Goal: Task Accomplishment & Management: Use online tool/utility

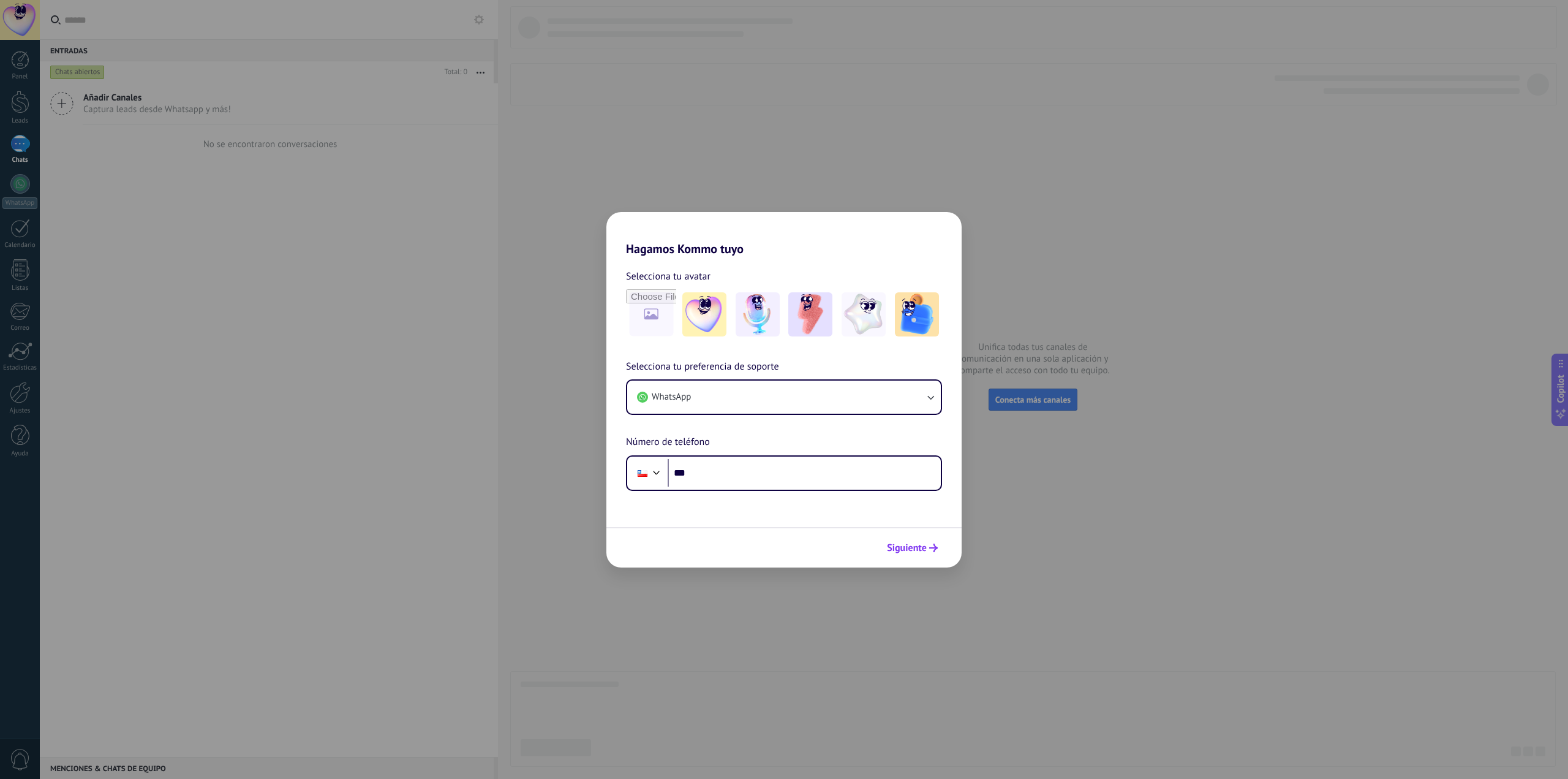
drag, startPoint x: 886, startPoint y: 549, endPoint x: 888, endPoint y: 555, distance: 6.3
click at [887, 555] on button "Siguiente" at bounding box center [912, 548] width 62 height 21
click at [817, 401] on button "WhatsApp" at bounding box center [784, 397] width 314 height 33
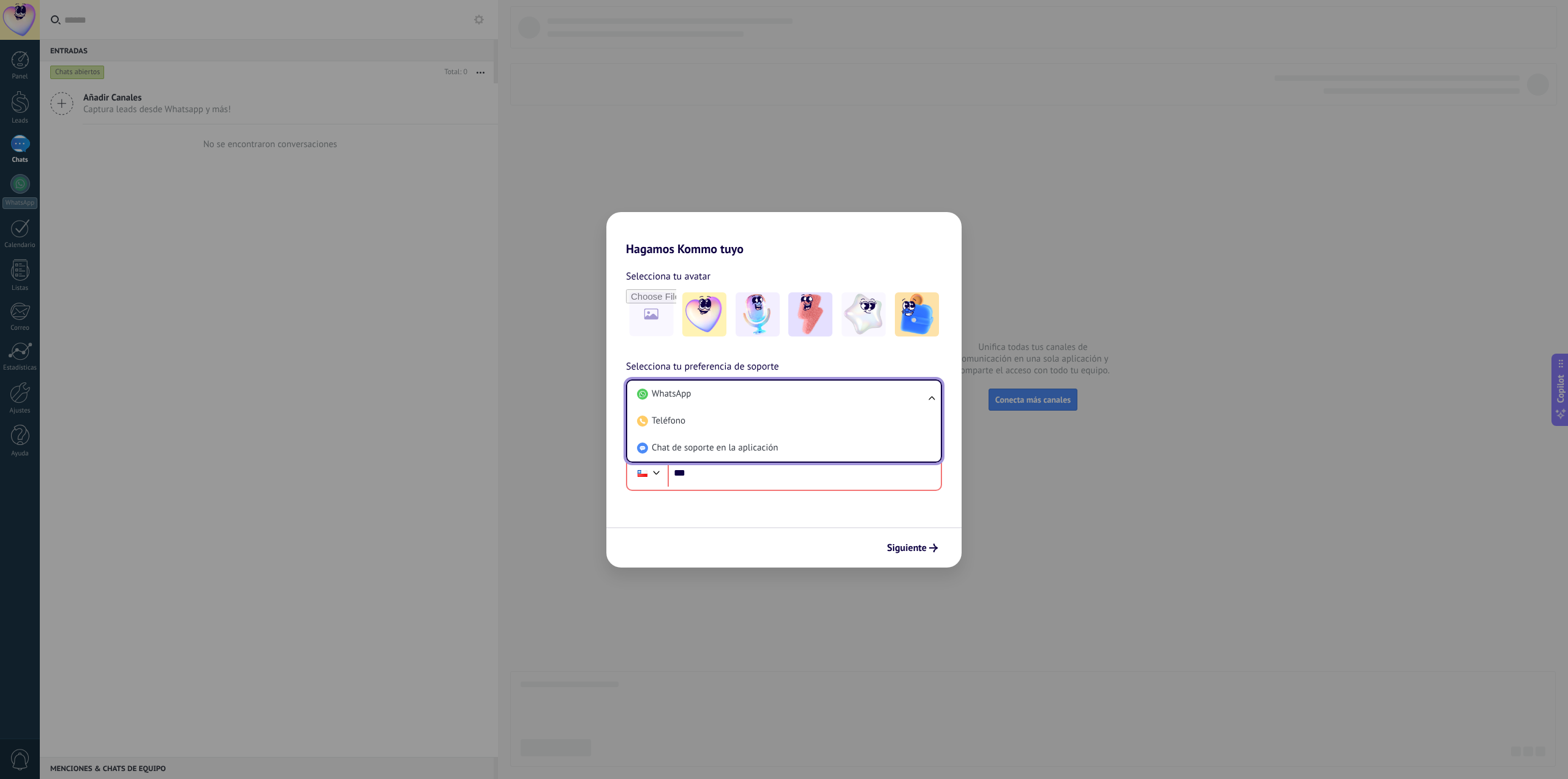
click at [814, 445] on li "Chat de soporte en la aplicación" at bounding box center [781, 448] width 299 height 27
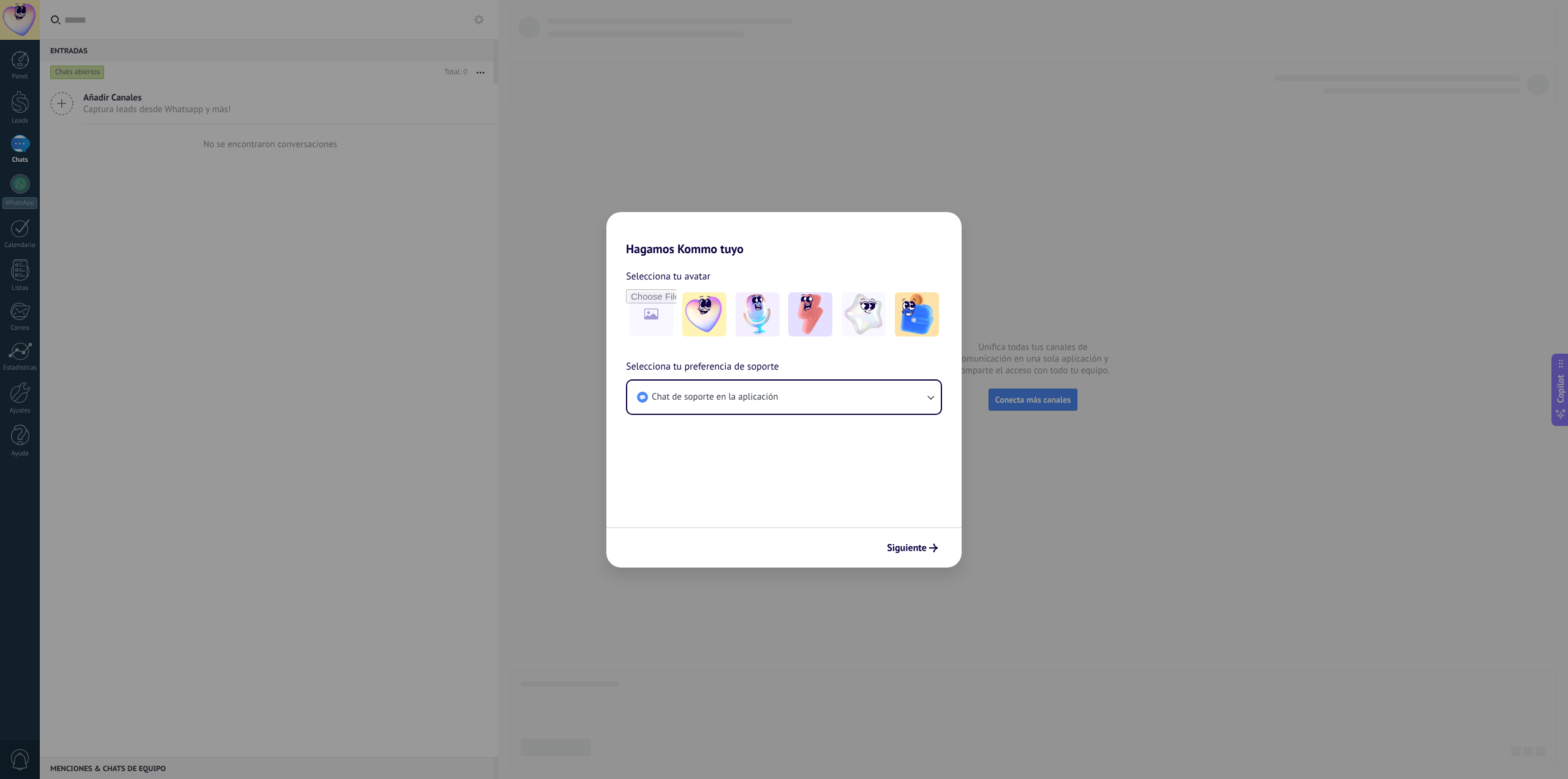
click at [906, 548] on span "Siguiente" at bounding box center [906, 548] width 40 height 9
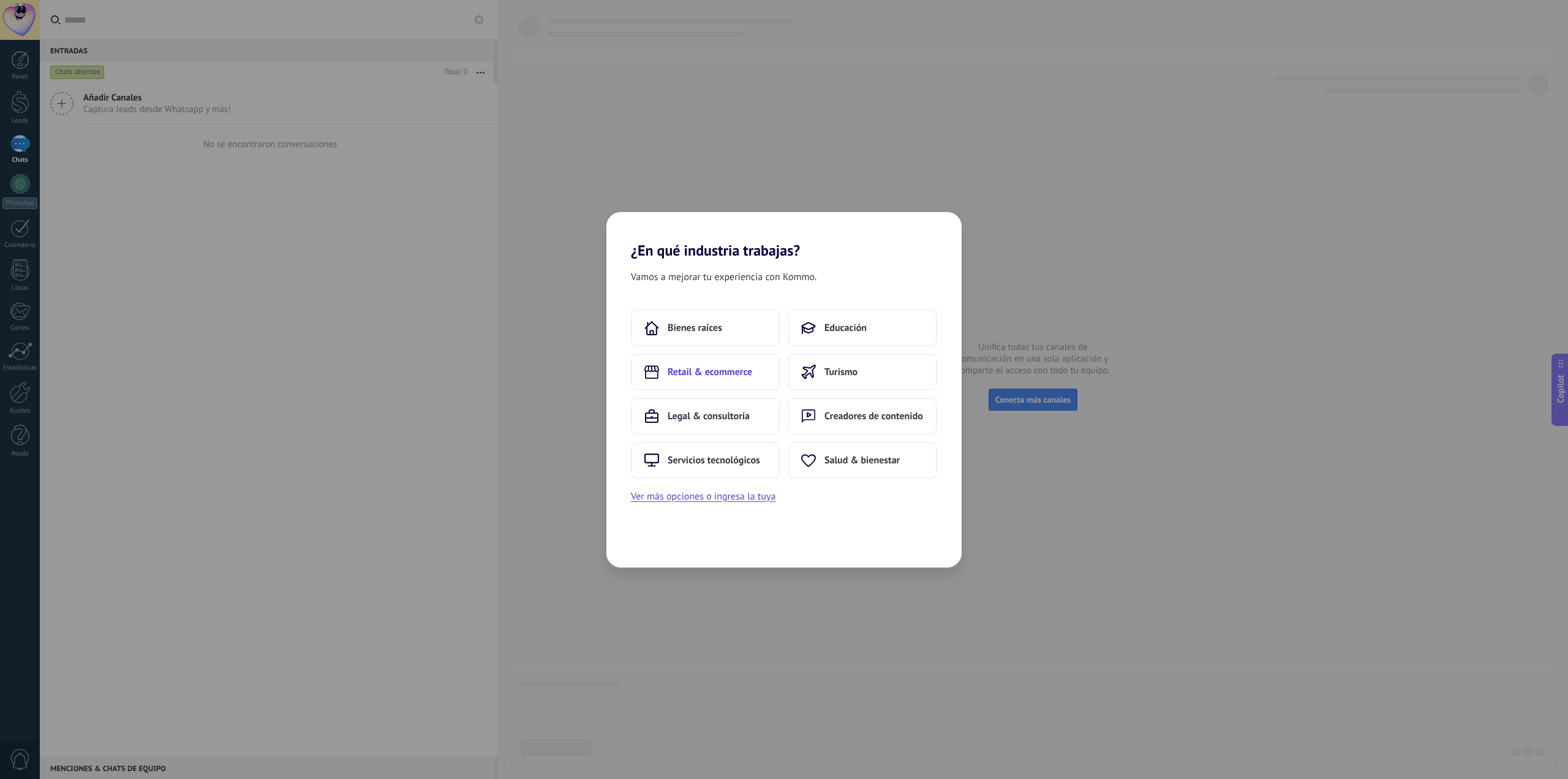
click at [714, 368] on span "Retail & ecommerce" at bounding box center [709, 372] width 84 height 12
click at [735, 318] on span "Repuestos & accesorios para autos" at bounding box center [705, 328] width 123 height 25
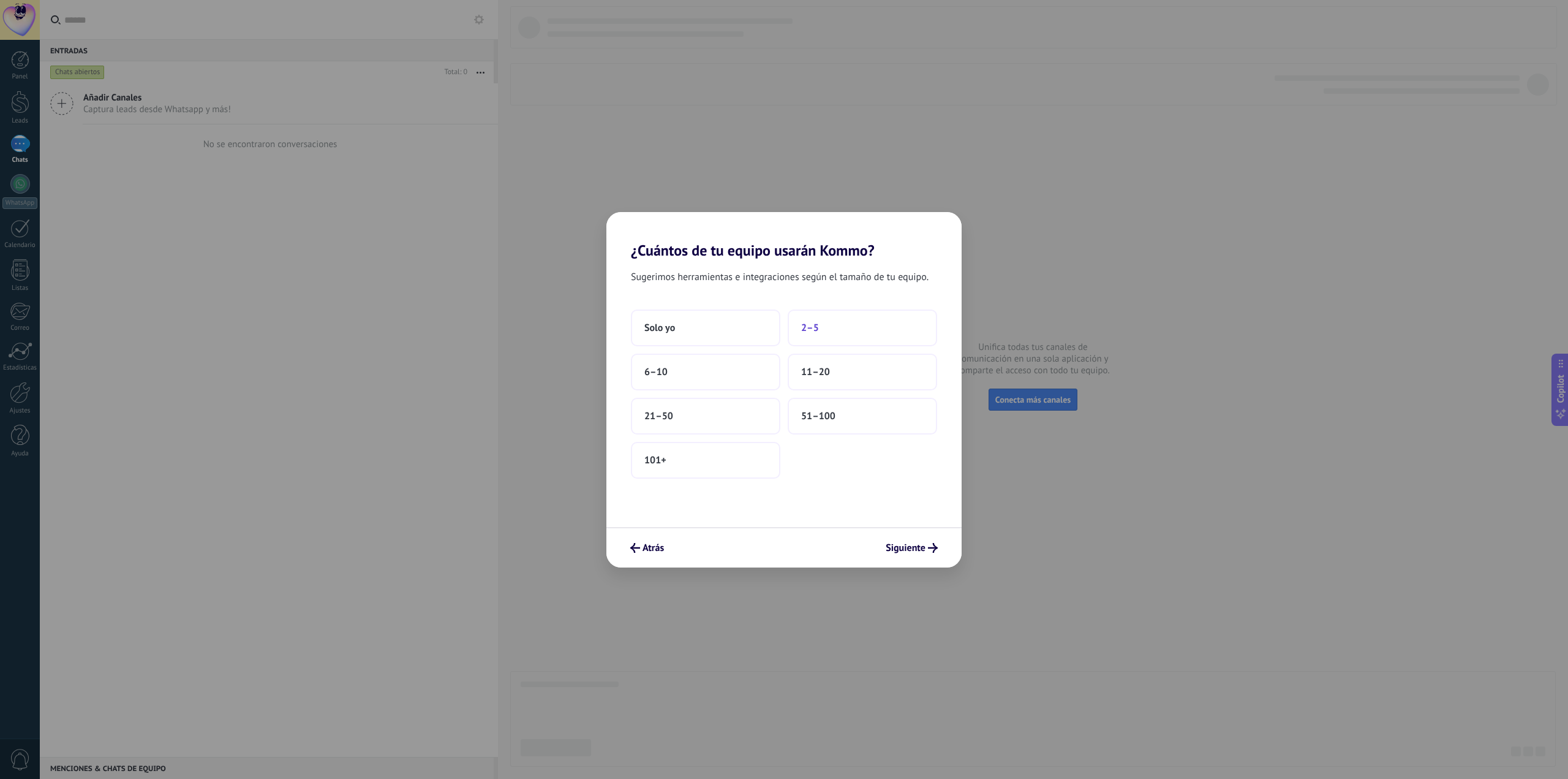
click at [861, 331] on button "2–5" at bounding box center [862, 328] width 149 height 37
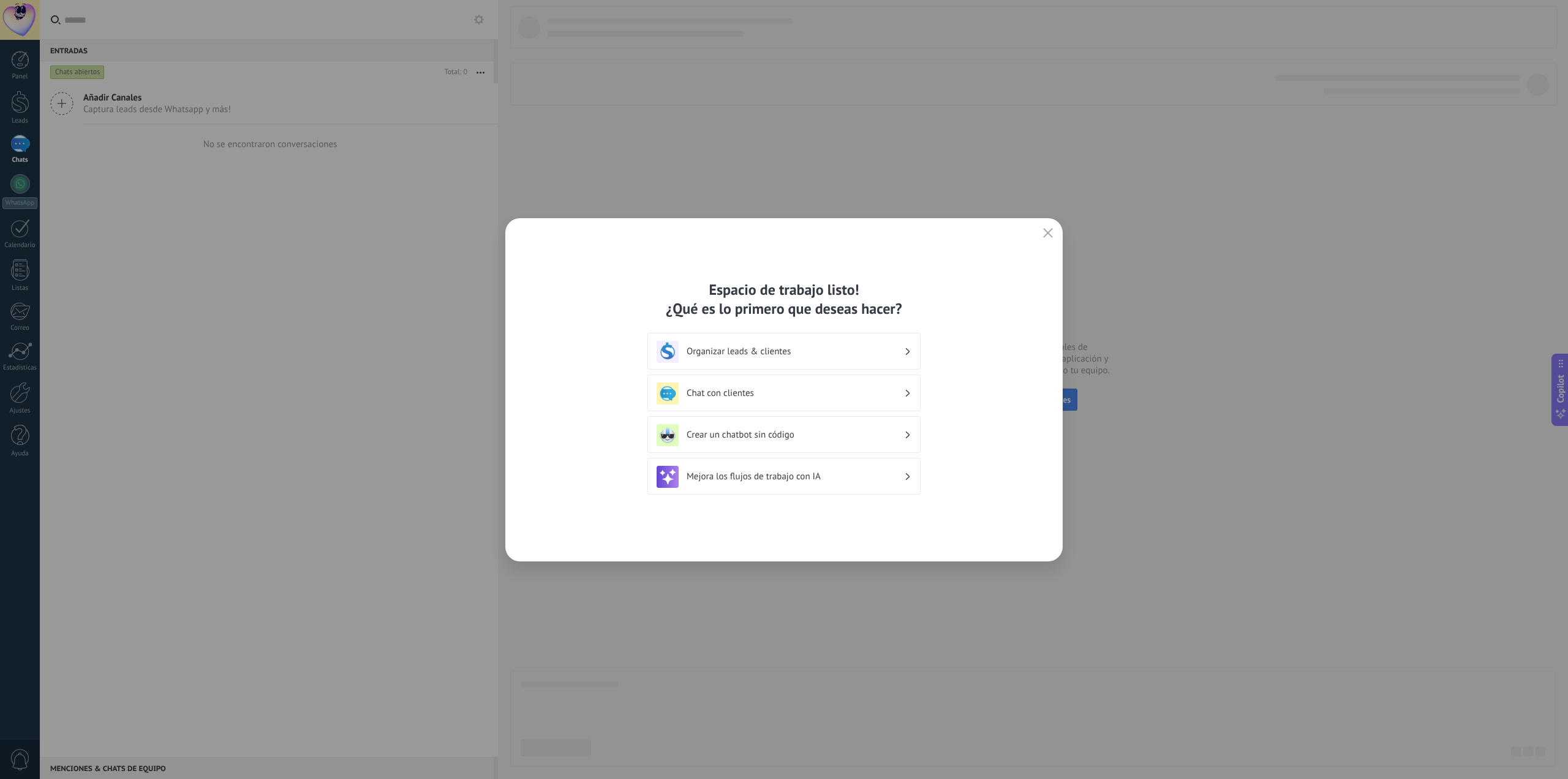
click at [858, 353] on h3 "Organizar leads & clientes" at bounding box center [795, 351] width 217 height 11
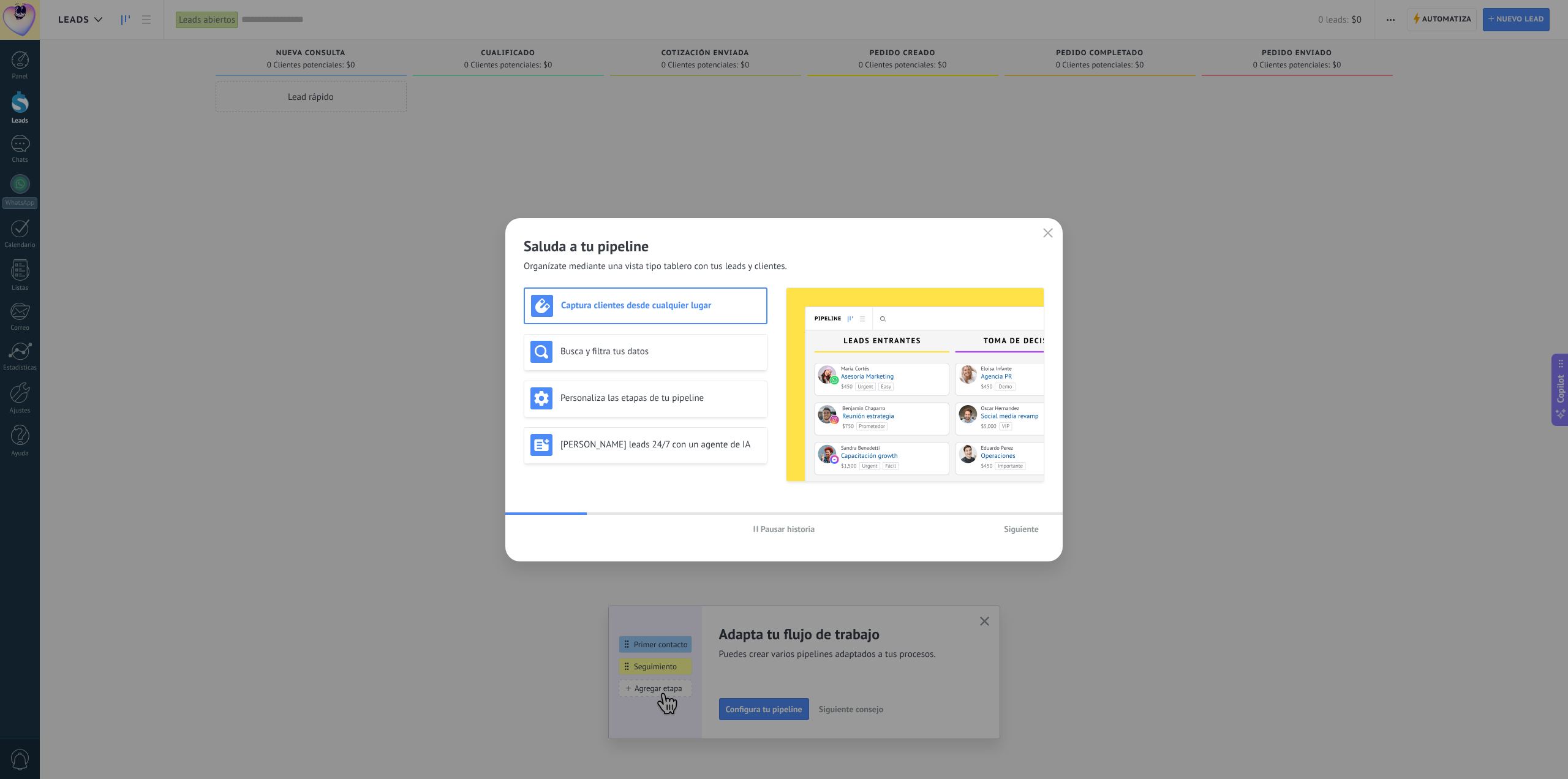
click at [807, 530] on span "Pausar historia" at bounding box center [788, 529] width 55 height 9
click at [1052, 232] on icon "button" at bounding box center [1047, 233] width 10 height 10
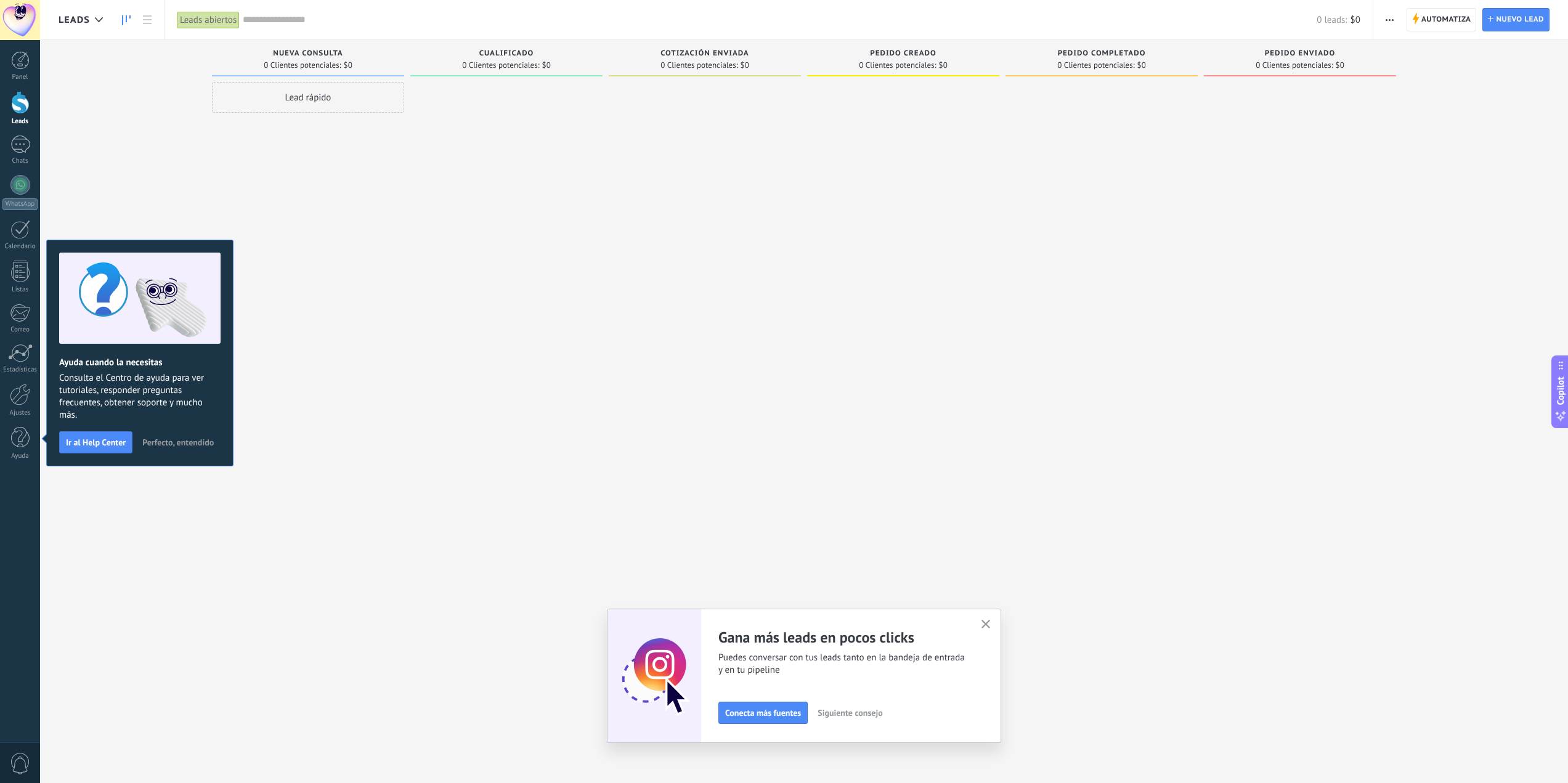
click at [994, 627] on button "button" at bounding box center [986, 625] width 15 height 17
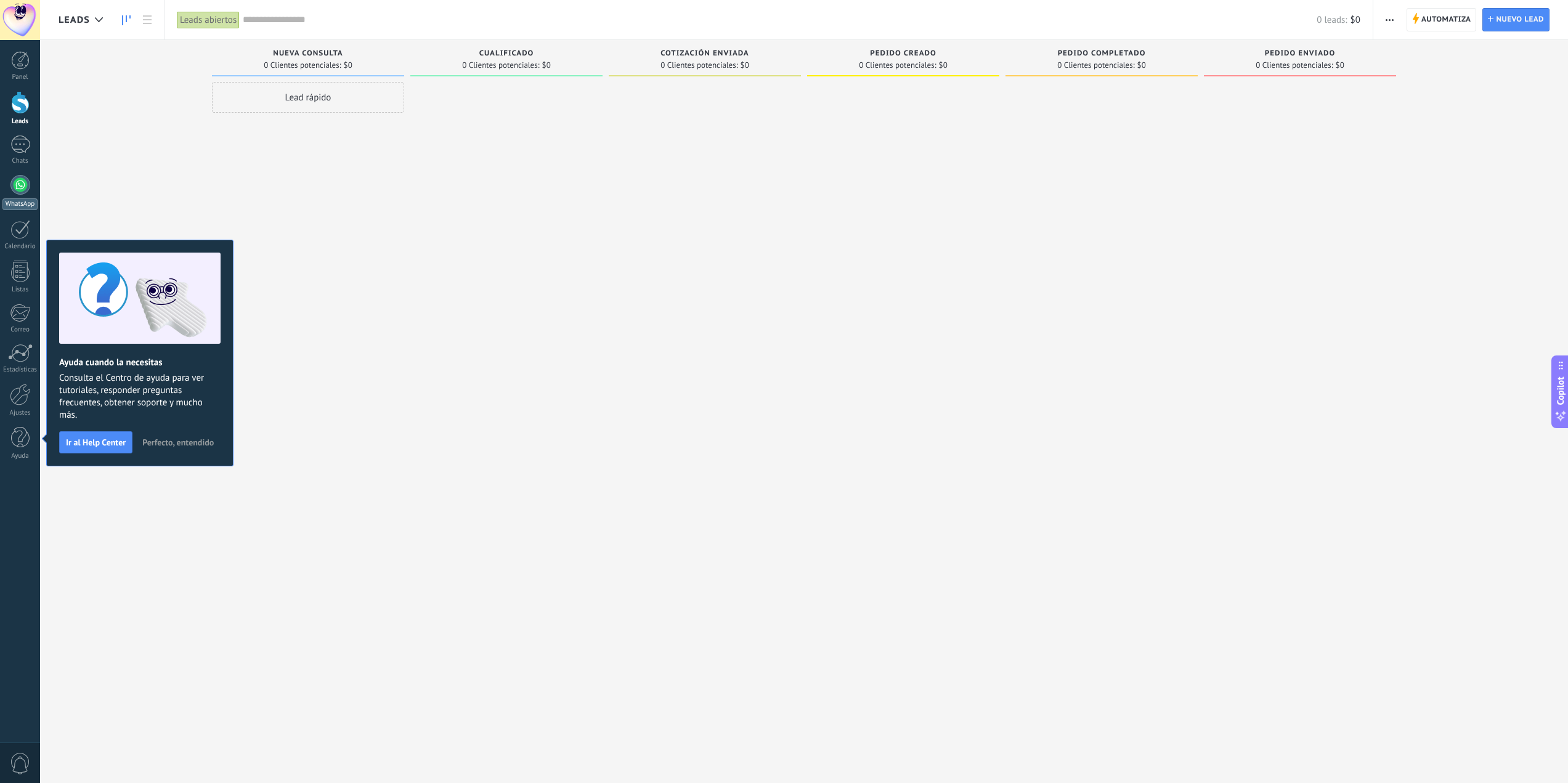
click at [26, 188] on div at bounding box center [20, 185] width 20 height 20
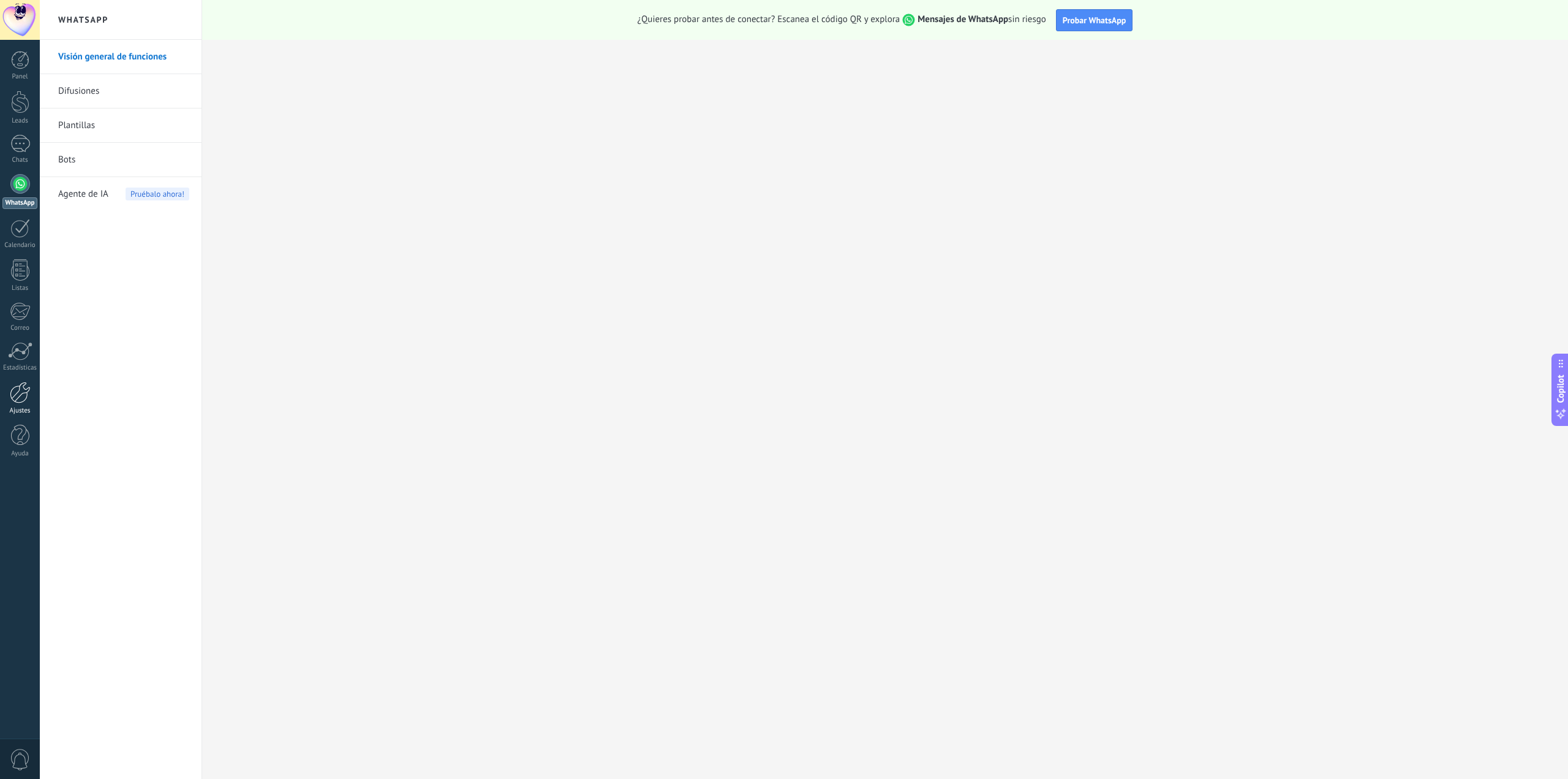
click at [22, 401] on div at bounding box center [20, 393] width 21 height 22
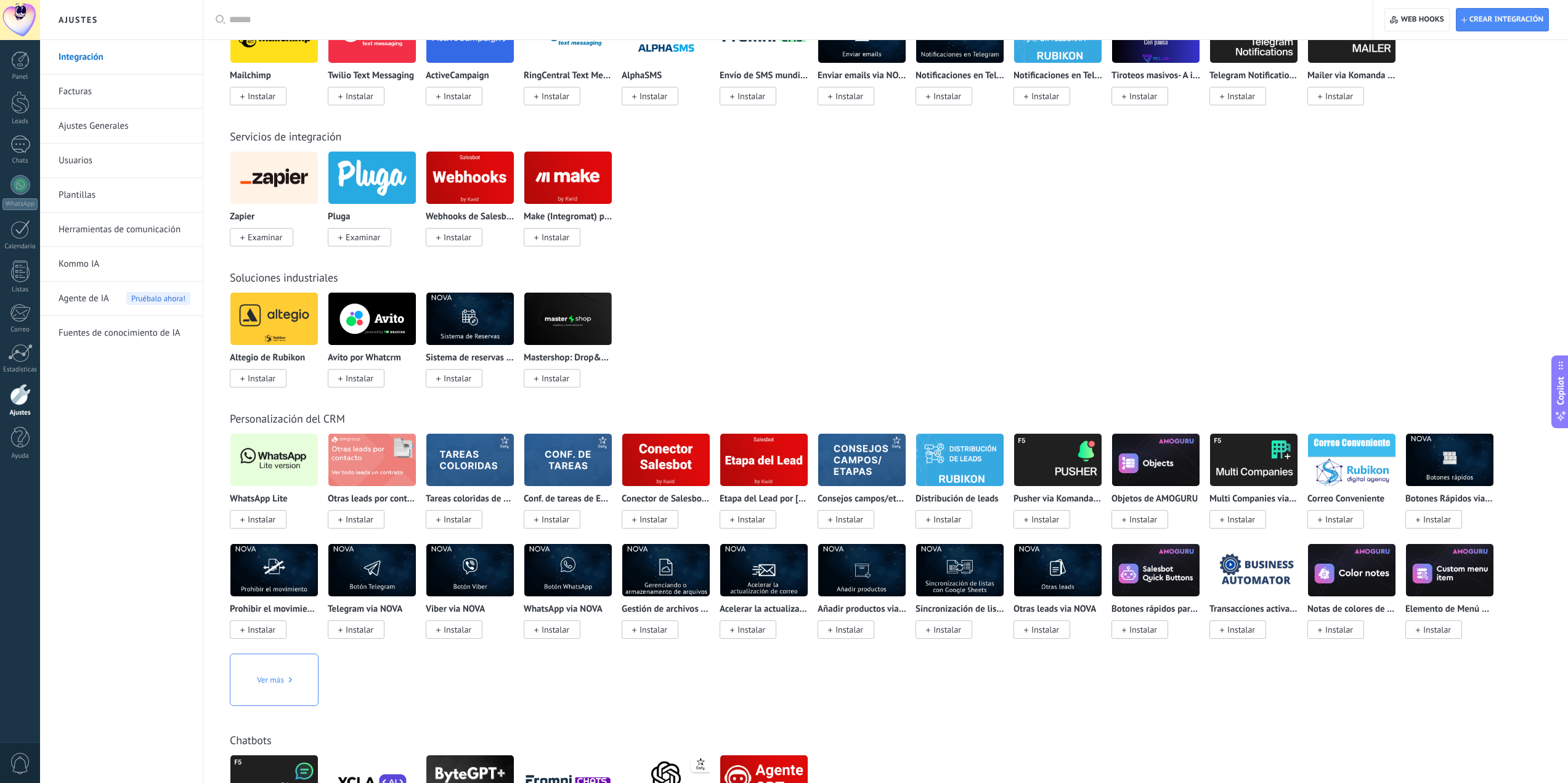
scroll to position [1806, 0]
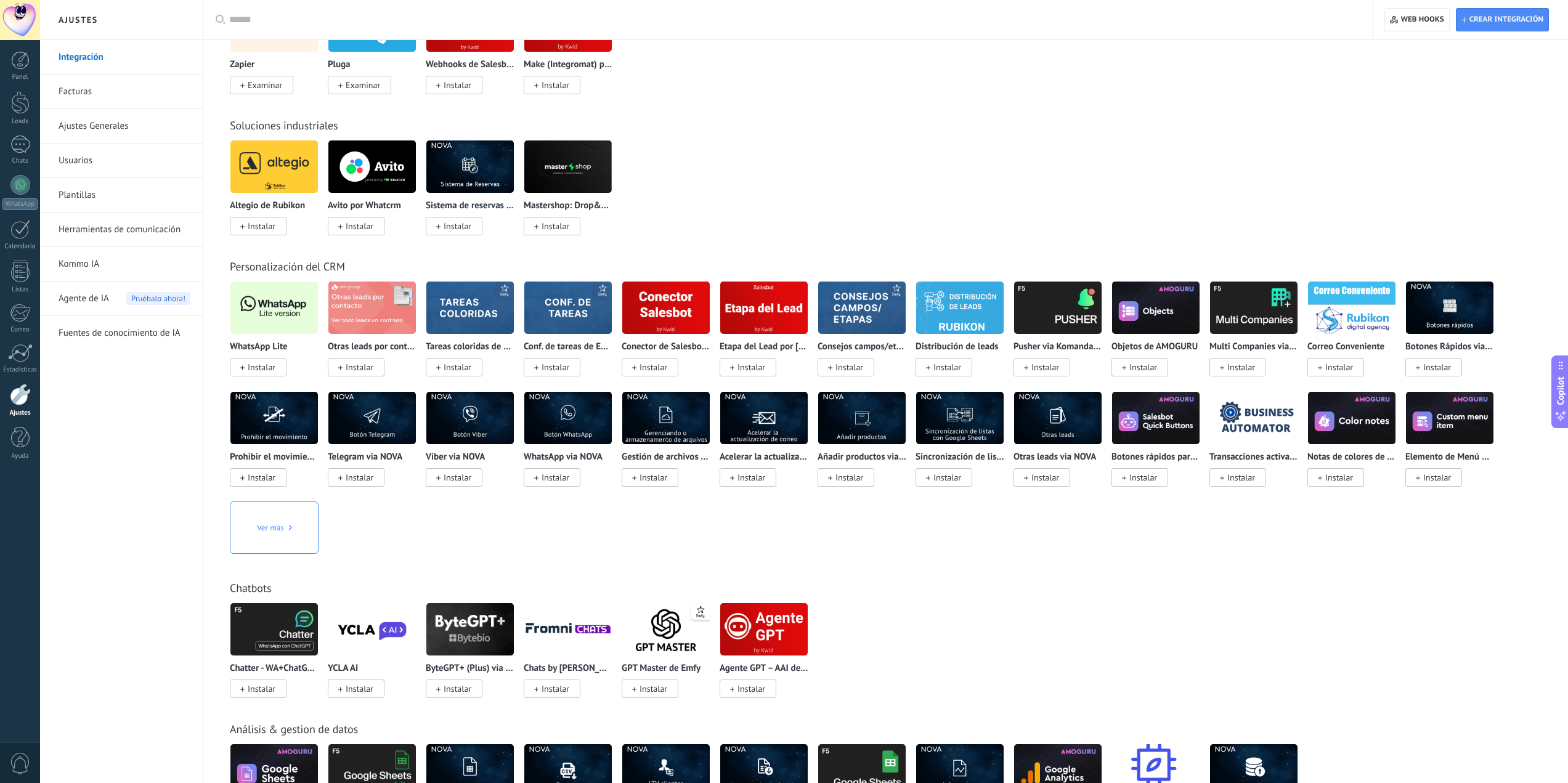
click at [298, 319] on img at bounding box center [274, 308] width 88 height 60
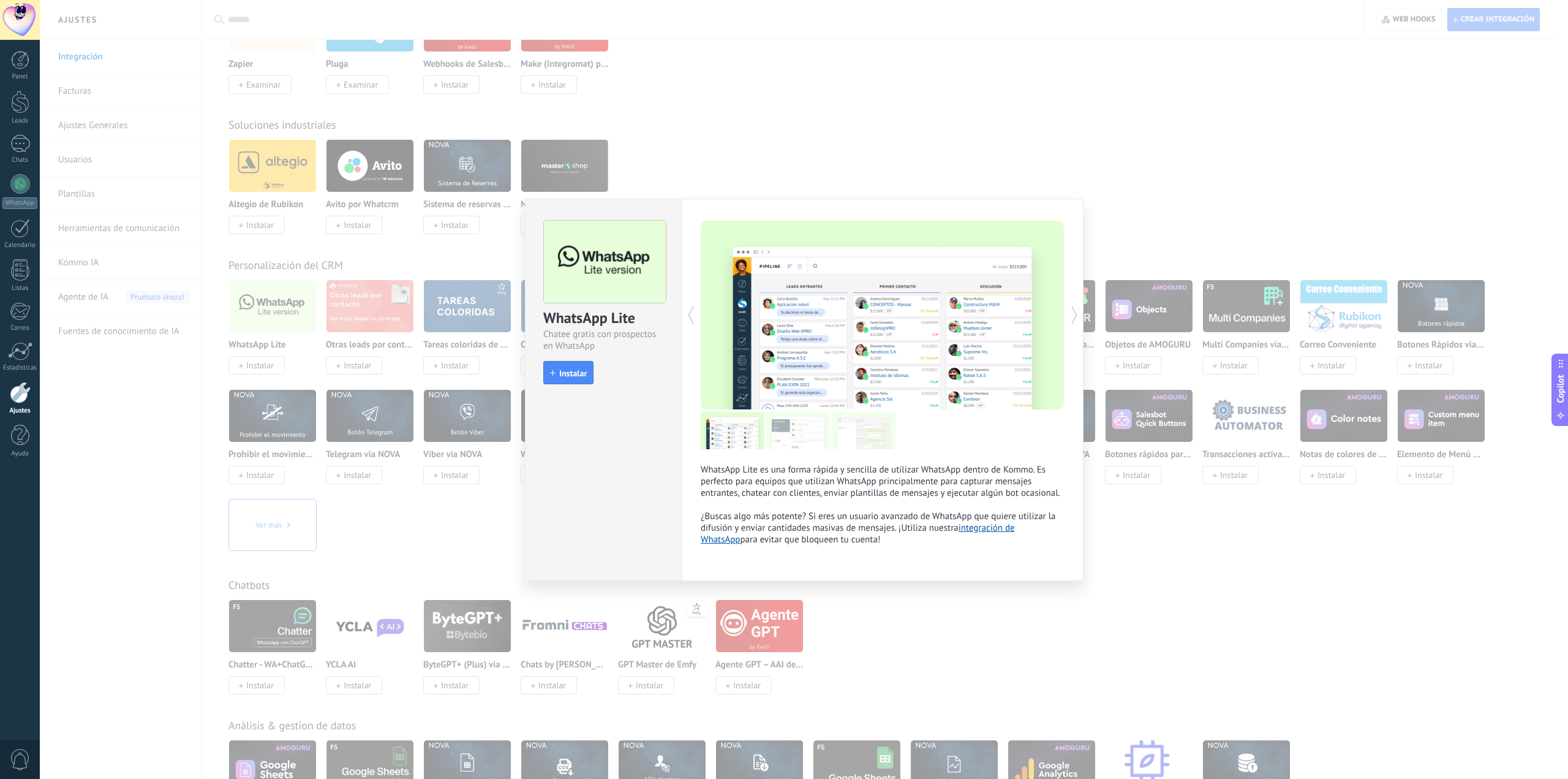
click at [893, 102] on div "WhatsApp Lite Chatee gratis con prospectos en WhatsApp install Instalar WhatsAp…" at bounding box center [804, 390] width 1528 height 779
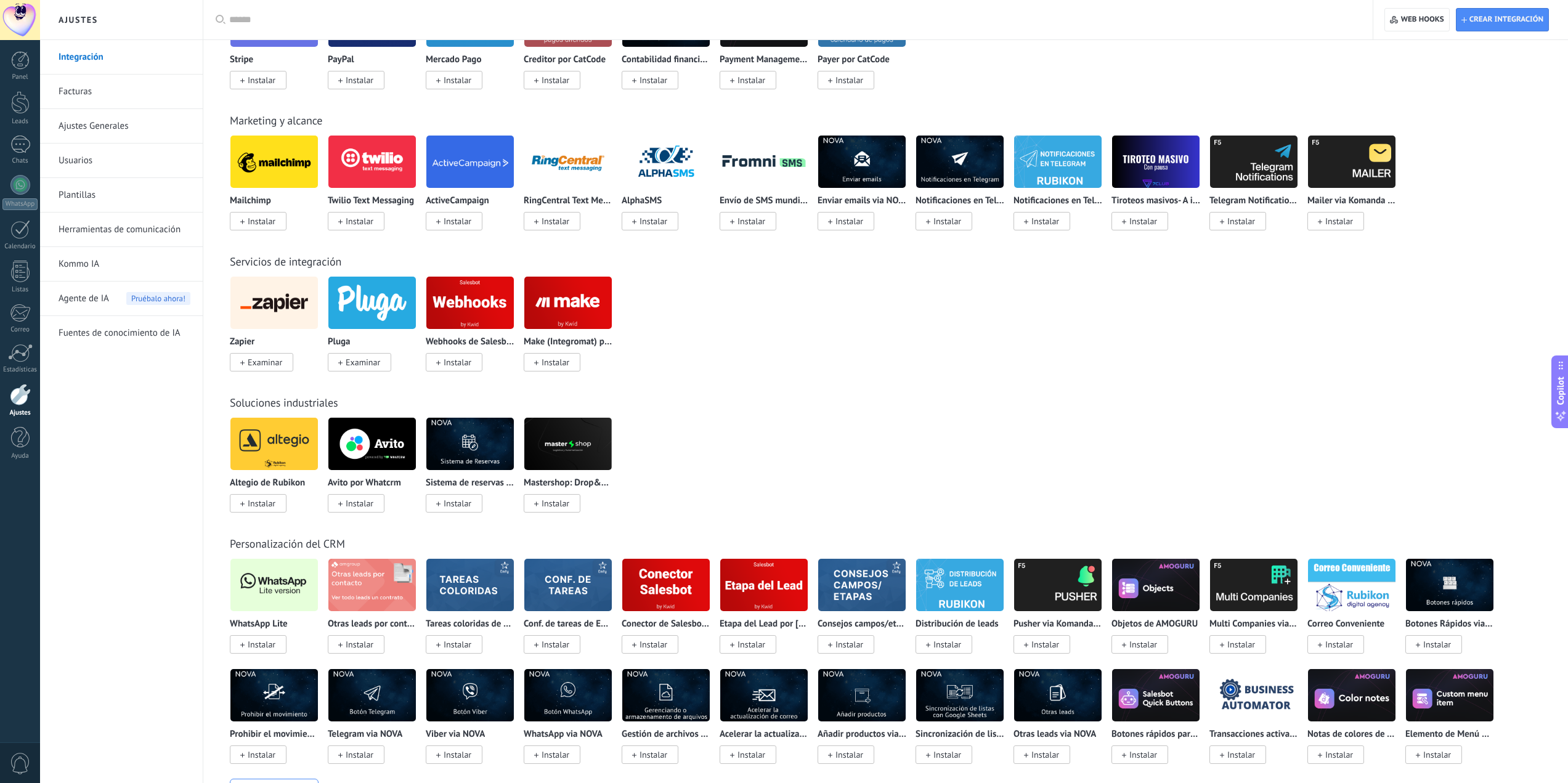
scroll to position [1643, 0]
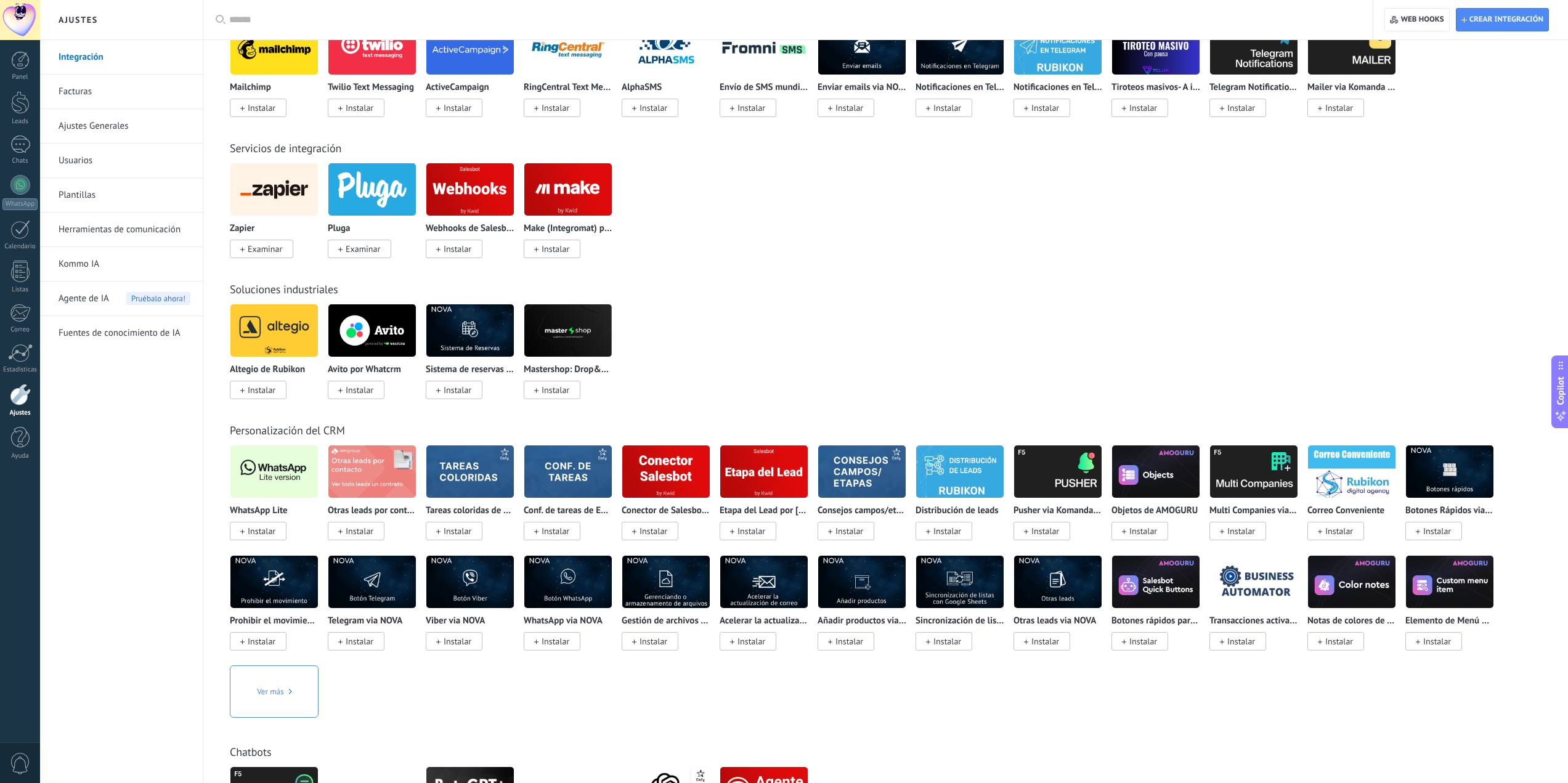
click at [286, 459] on img at bounding box center [274, 471] width 88 height 60
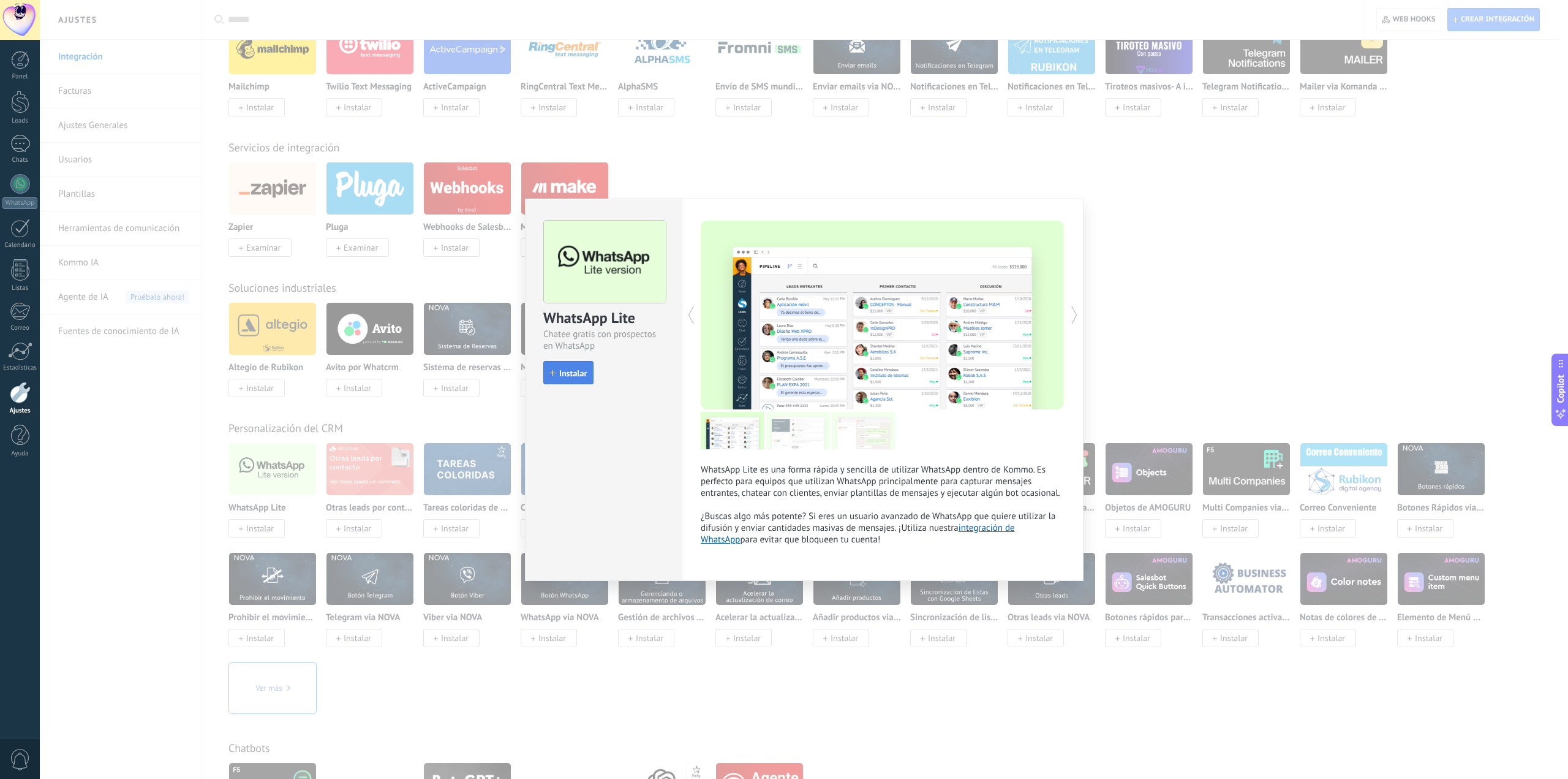
click at [569, 370] on span "Instalar" at bounding box center [572, 374] width 27 height 9
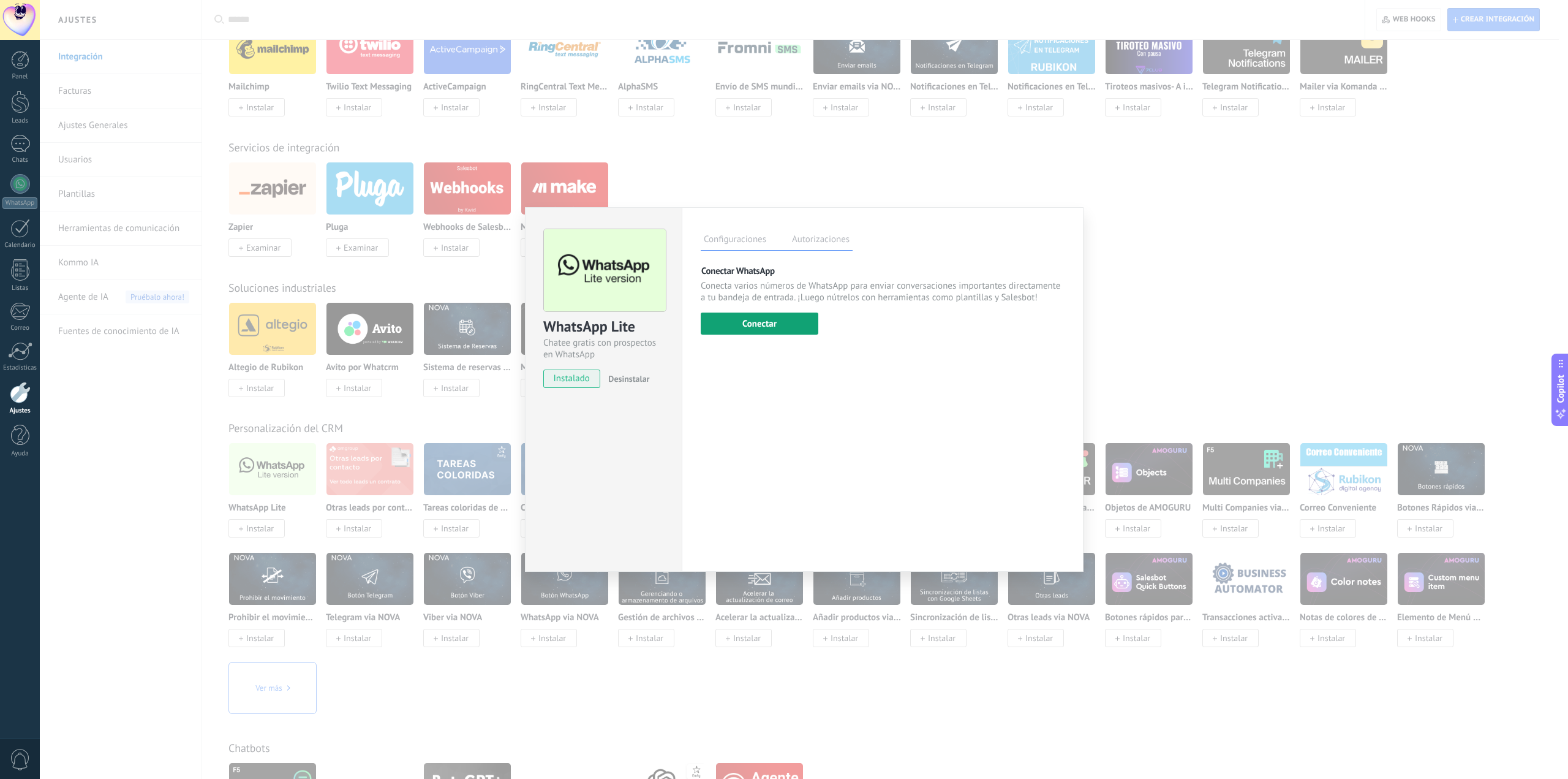
click at [792, 327] on button "Conectar" at bounding box center [759, 323] width 117 height 22
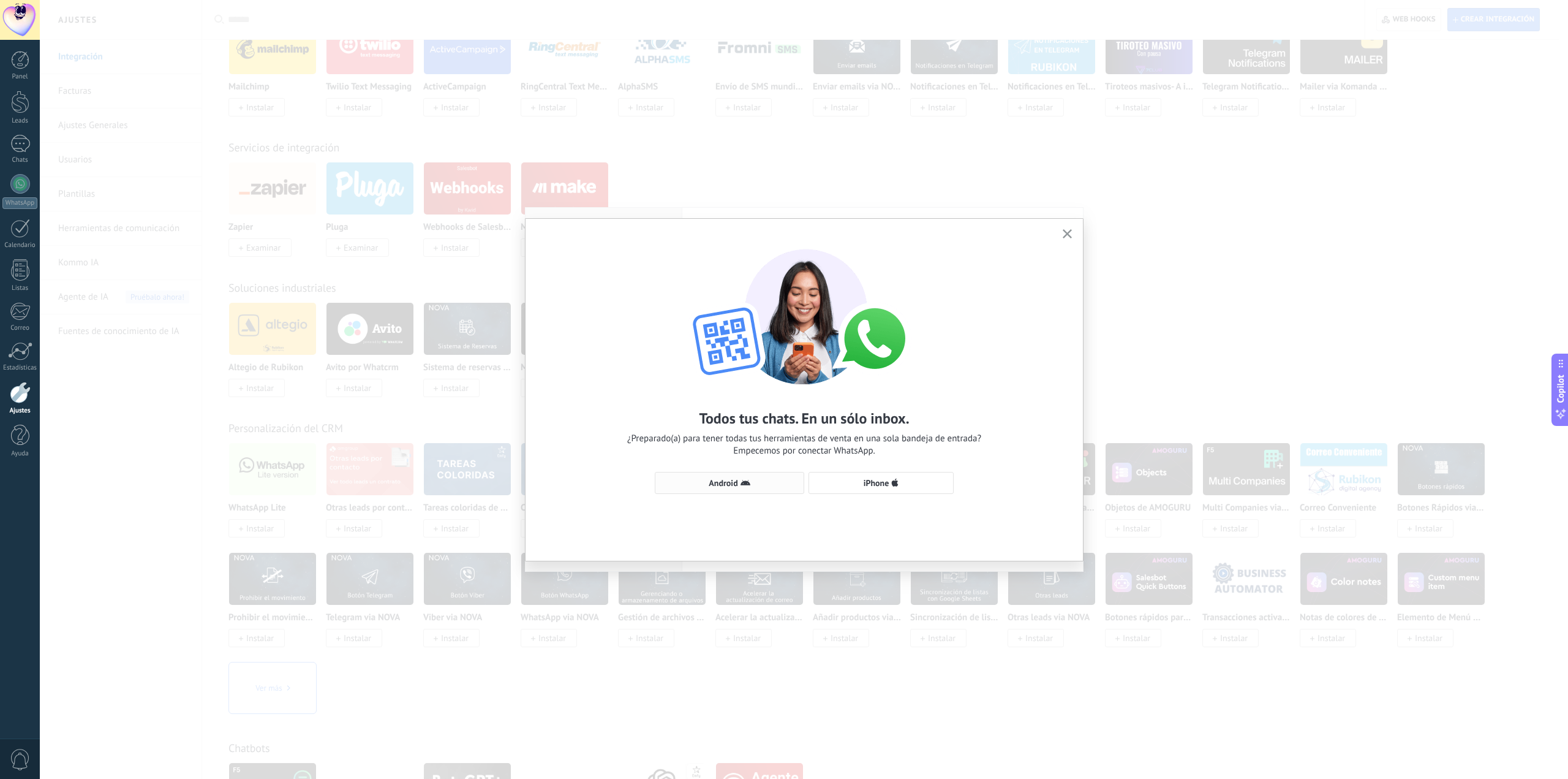
click at [788, 478] on span "Android" at bounding box center [729, 482] width 136 height 10
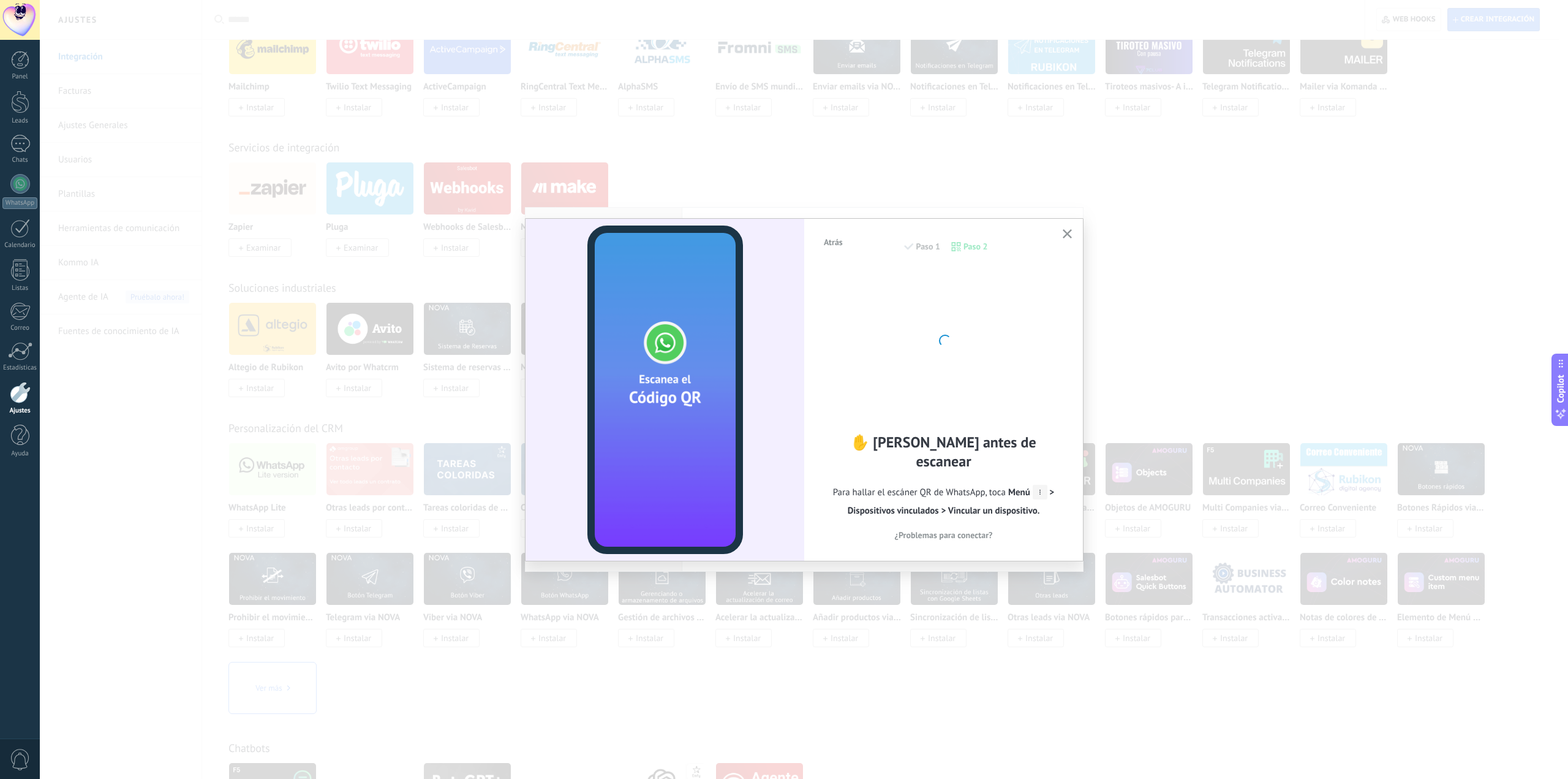
click at [1066, 233] on use "button" at bounding box center [1067, 234] width 9 height 9
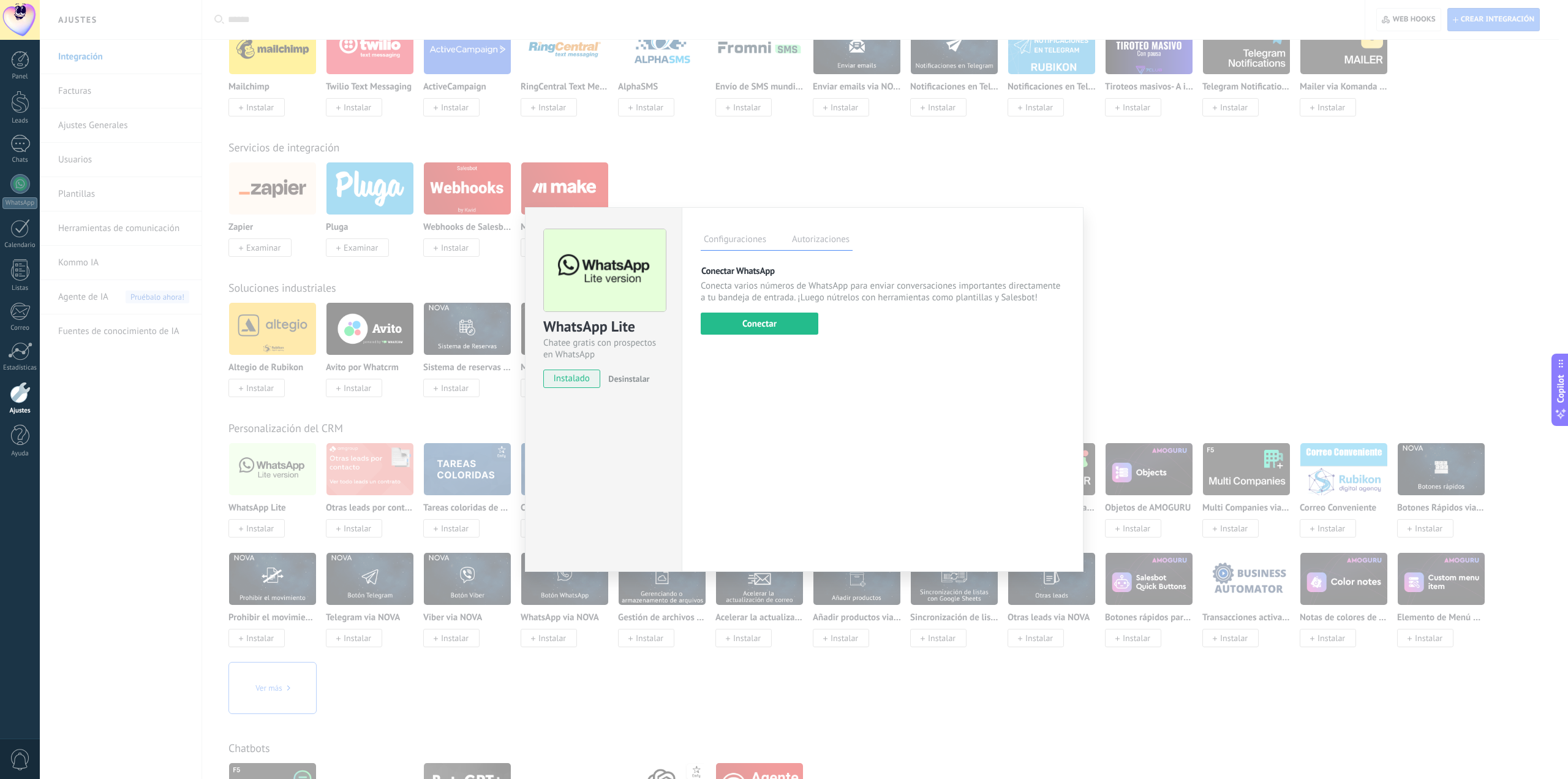
click at [1116, 212] on div "WhatsApp Lite Chatee gratis con prospectos en WhatsApp instalado Desinstalar Co…" at bounding box center [804, 390] width 1528 height 779
